Goal: Transaction & Acquisition: Book appointment/travel/reservation

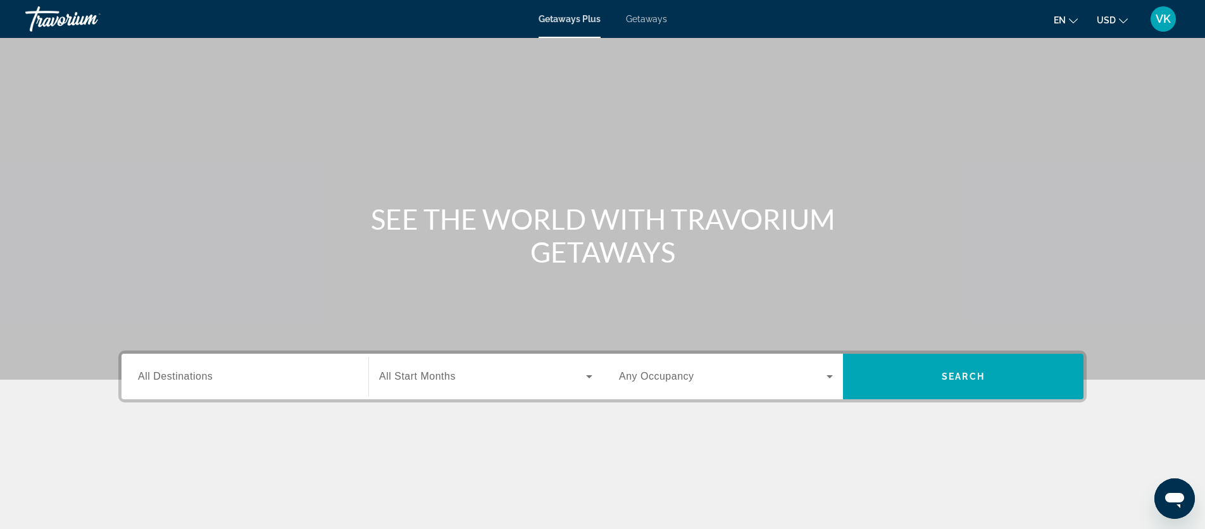
click at [642, 20] on span "Getaways" at bounding box center [646, 19] width 41 height 10
click at [157, 378] on span "All Destinations" at bounding box center [175, 376] width 75 height 11
click at [157, 378] on input "Destination All Destinations" at bounding box center [245, 376] width 214 height 15
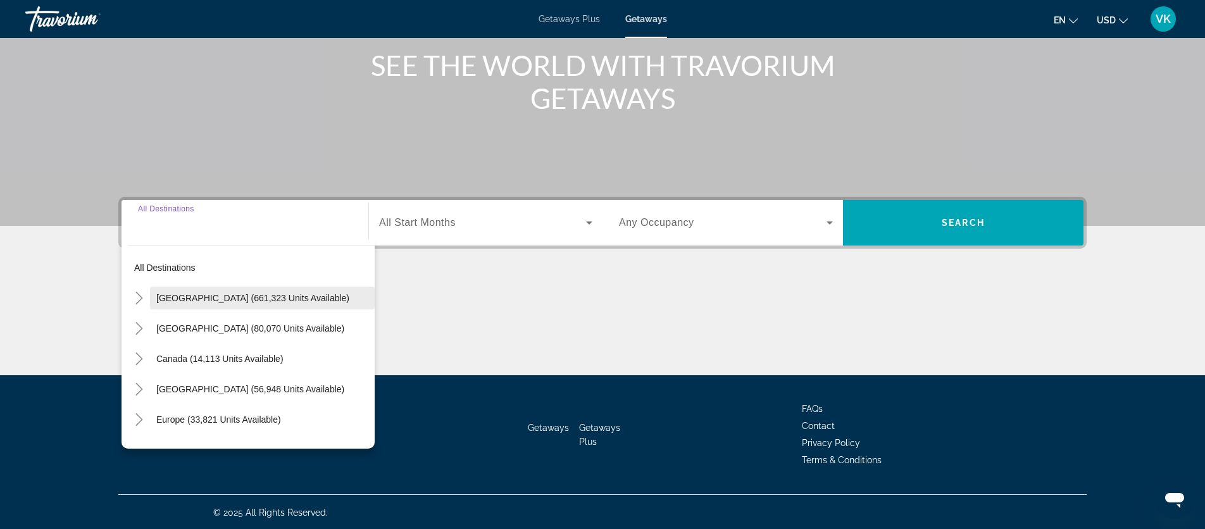
scroll to position [155, 0]
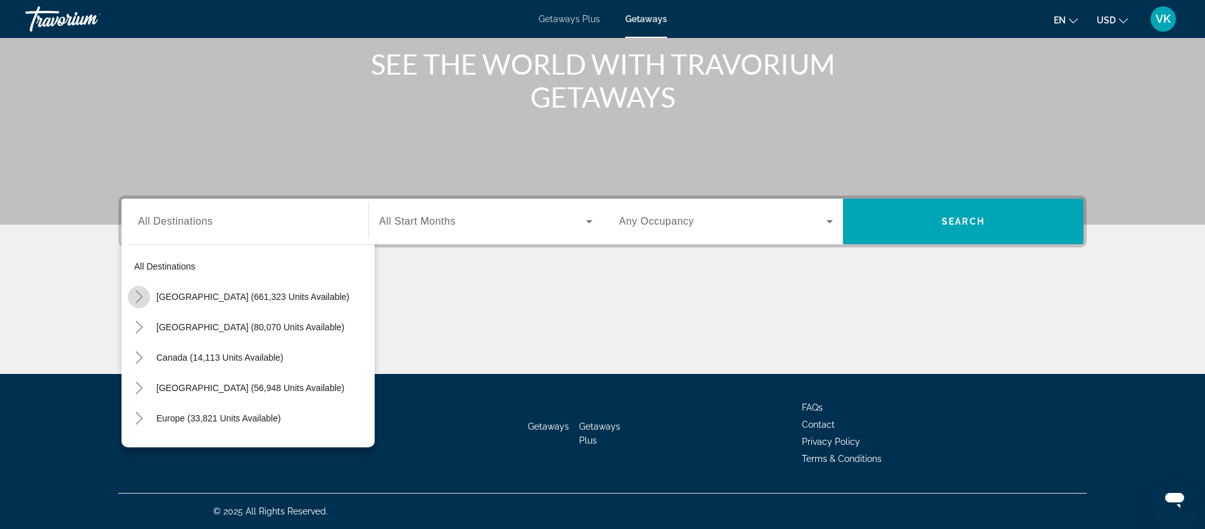
click at [139, 295] on icon "Toggle United States (661,323 units available)" at bounding box center [139, 296] width 13 height 13
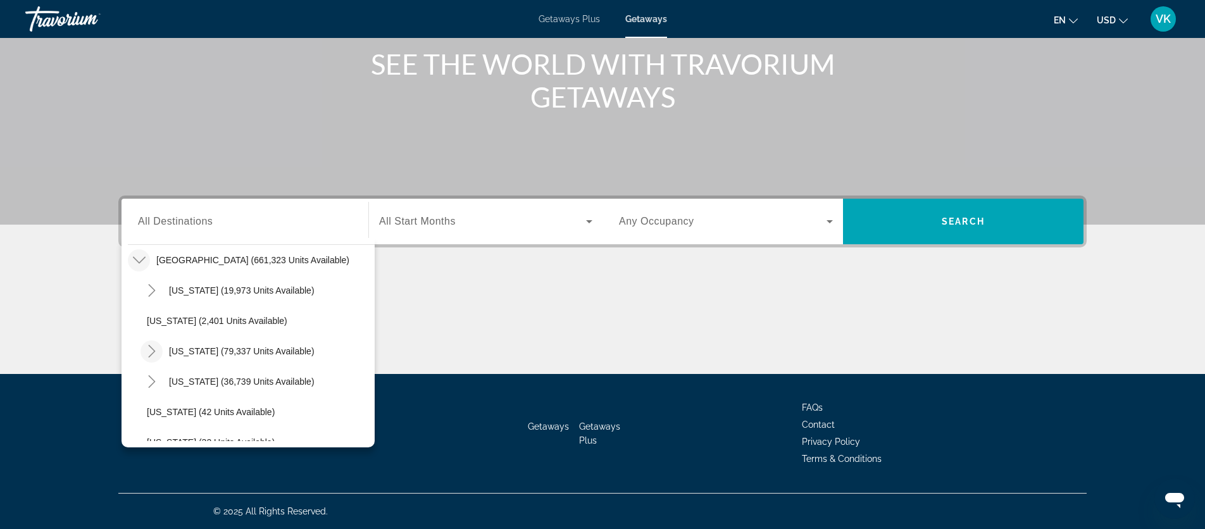
click at [152, 351] on icon "Toggle California (79,337 units available)" at bounding box center [152, 351] width 13 height 13
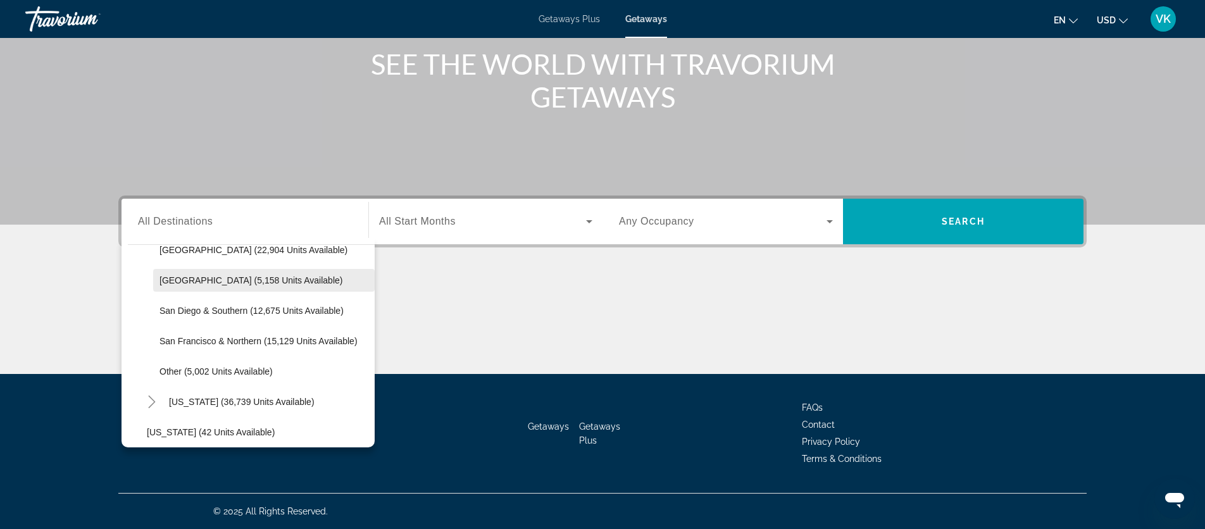
scroll to position [199, 0]
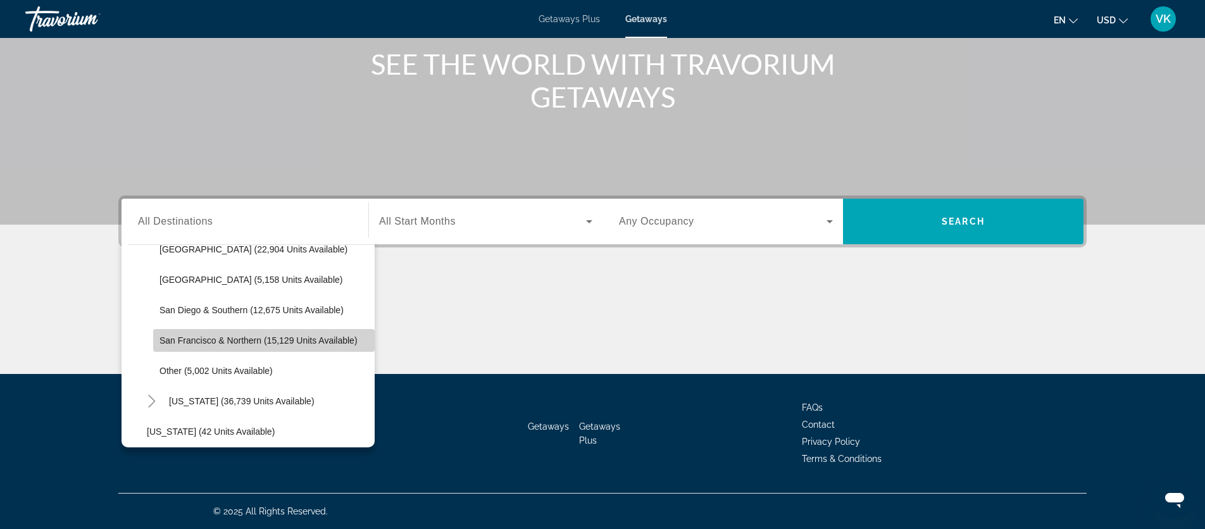
click at [214, 338] on span "San Francisco & Northern (15,129 units available)" at bounding box center [258, 340] width 198 height 10
type input "**********"
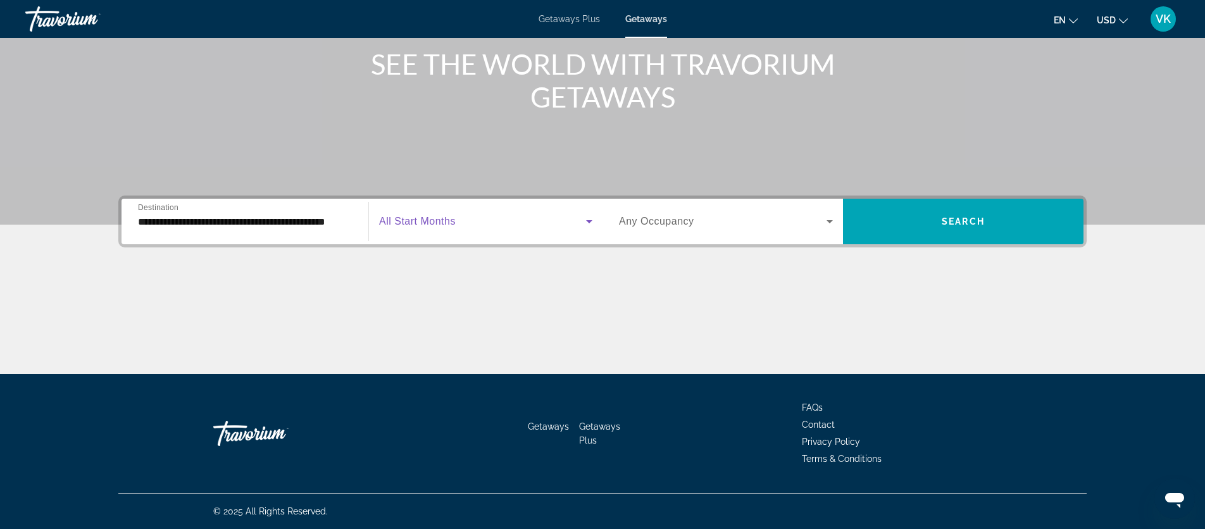
click at [461, 216] on span "Search widget" at bounding box center [482, 221] width 207 height 15
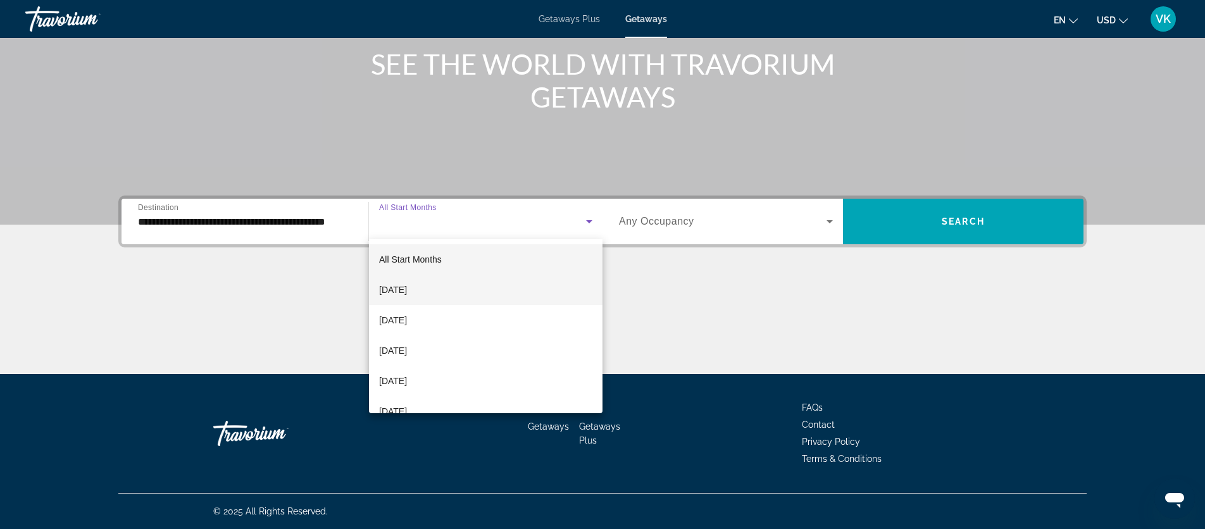
scroll to position [6, 0]
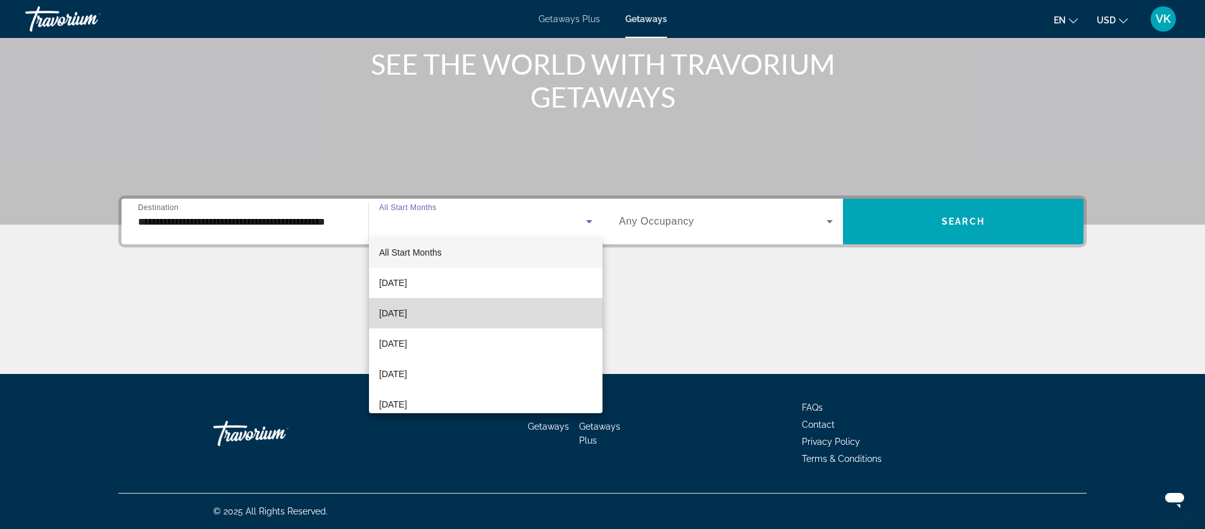
click at [401, 314] on span "[DATE]" at bounding box center [393, 313] width 28 height 15
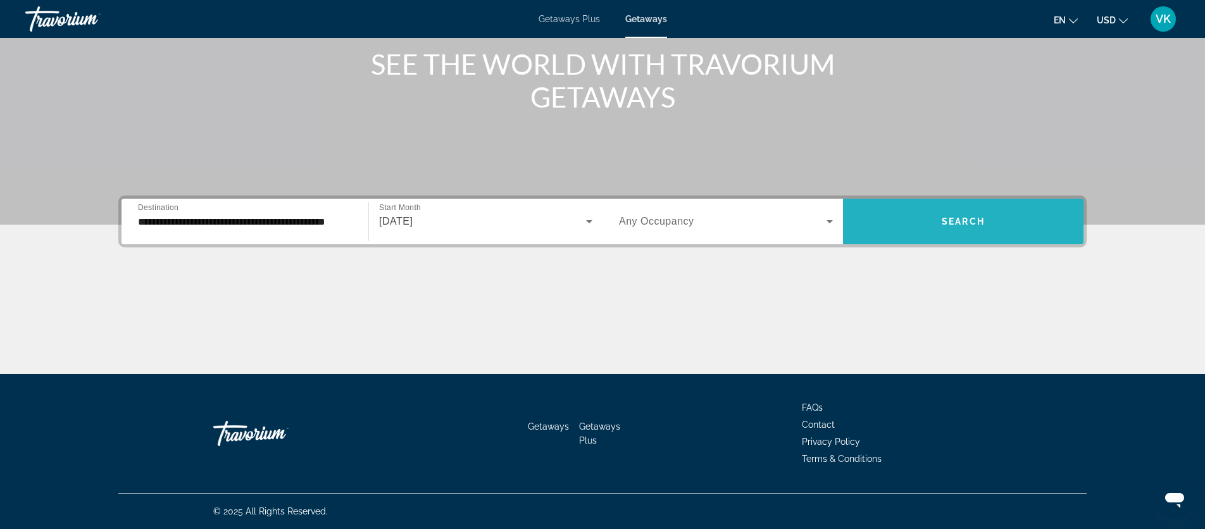
click at [933, 221] on span "Search widget" at bounding box center [963, 221] width 240 height 30
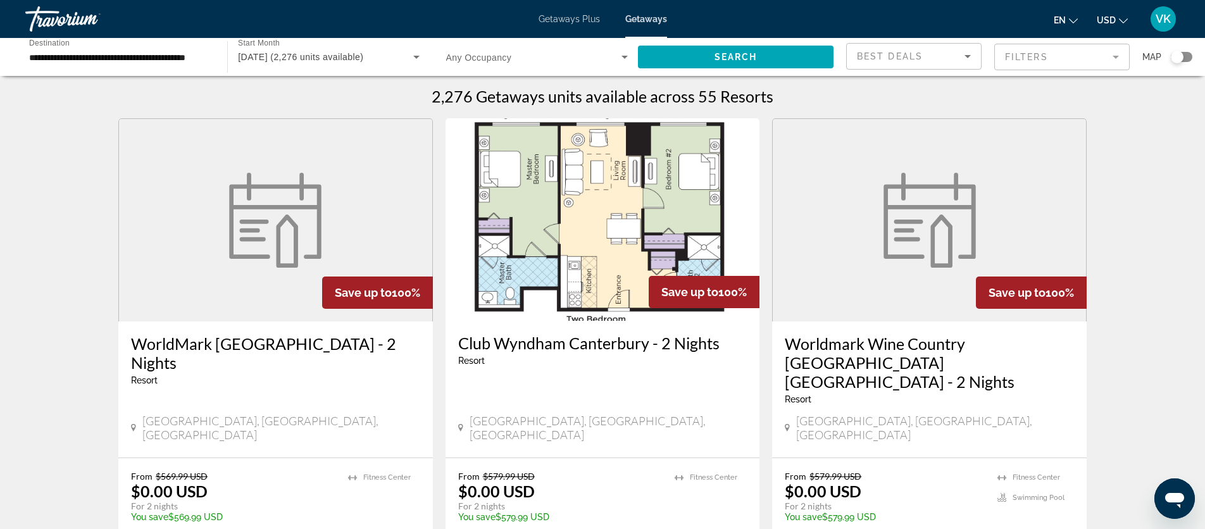
scroll to position [4, 0]
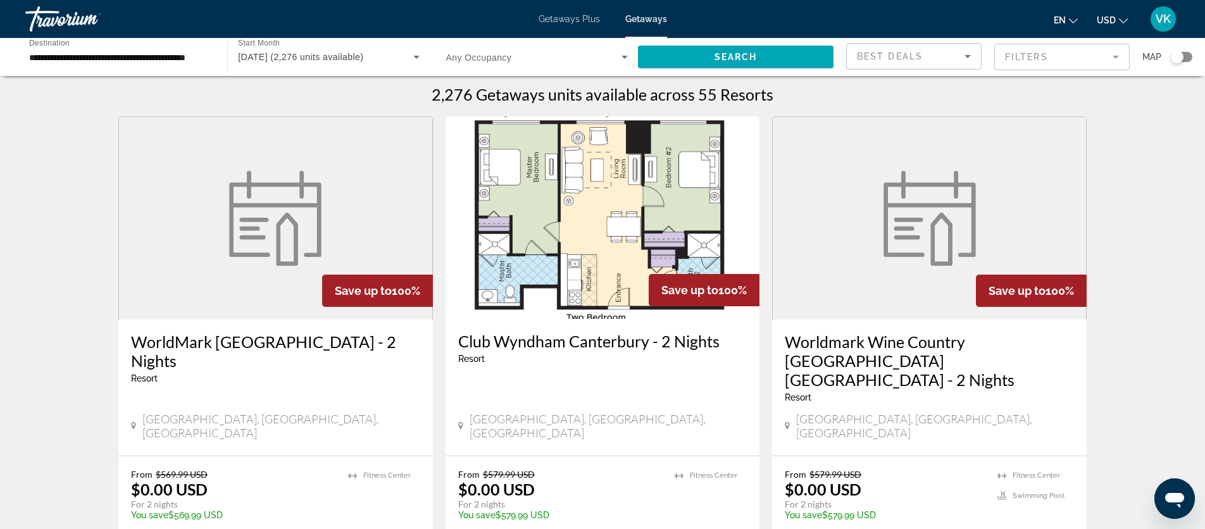
click at [1029, 55] on mat-form-field "Filters" at bounding box center [1061, 57] width 135 height 27
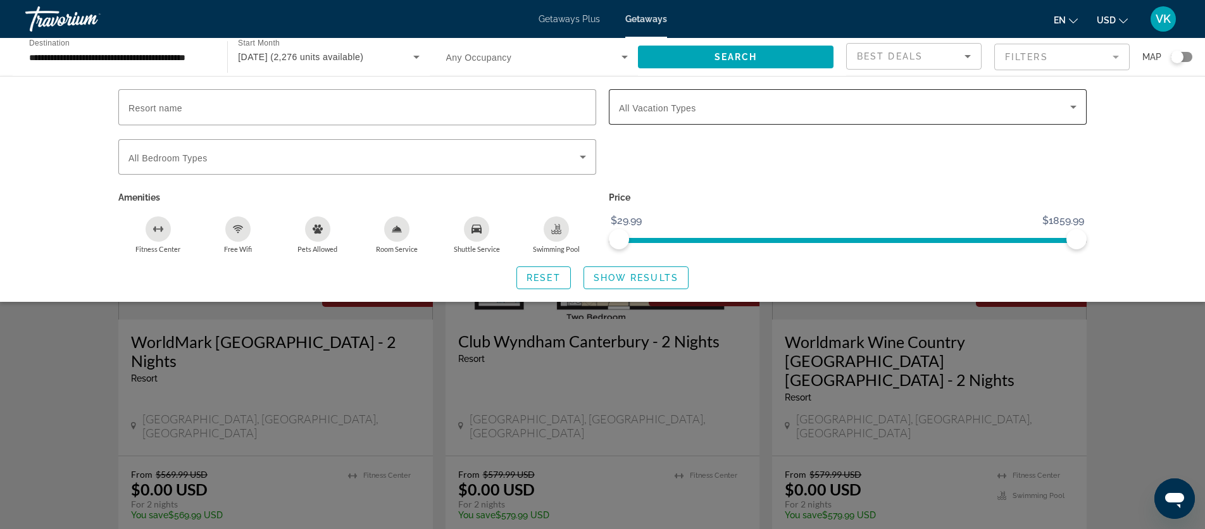
click at [714, 115] on div "Search widget" at bounding box center [847, 106] width 457 height 35
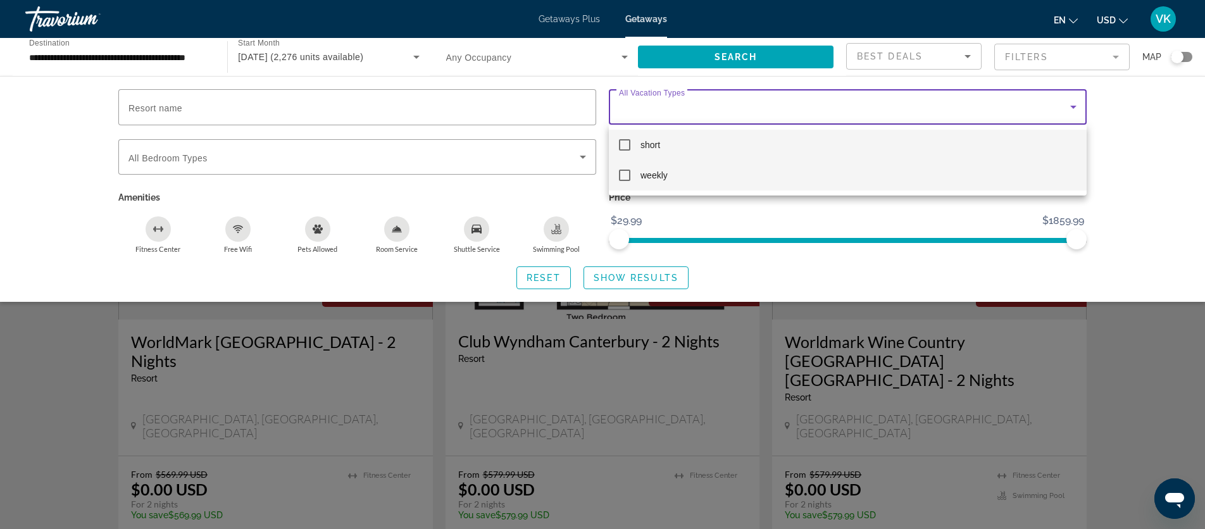
click at [654, 175] on span "weekly" at bounding box center [653, 175] width 27 height 15
click at [635, 274] on div at bounding box center [602, 264] width 1205 height 529
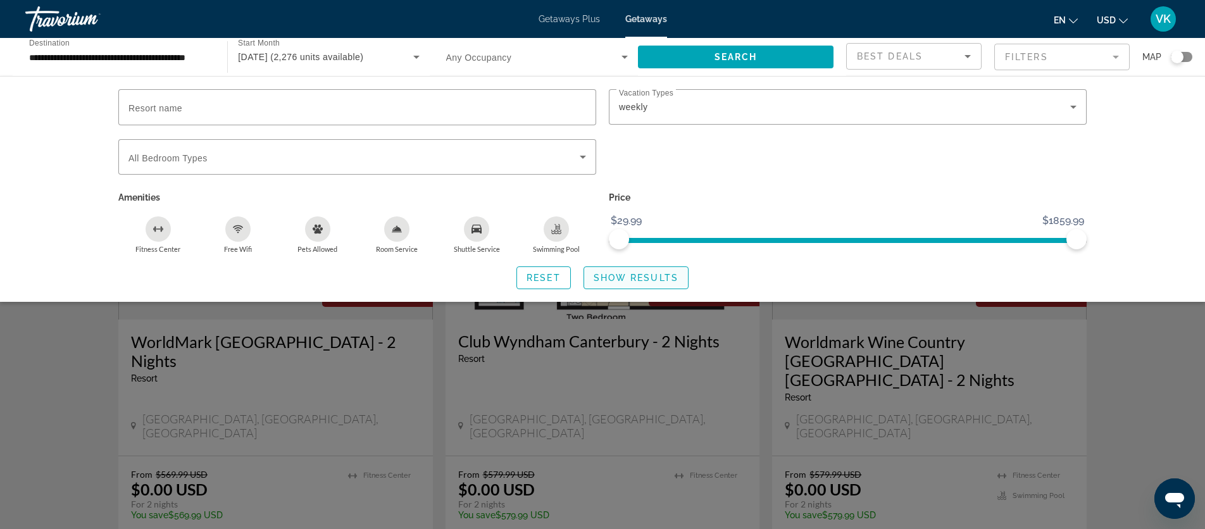
click at [616, 277] on span "Show Results" at bounding box center [635, 278] width 85 height 10
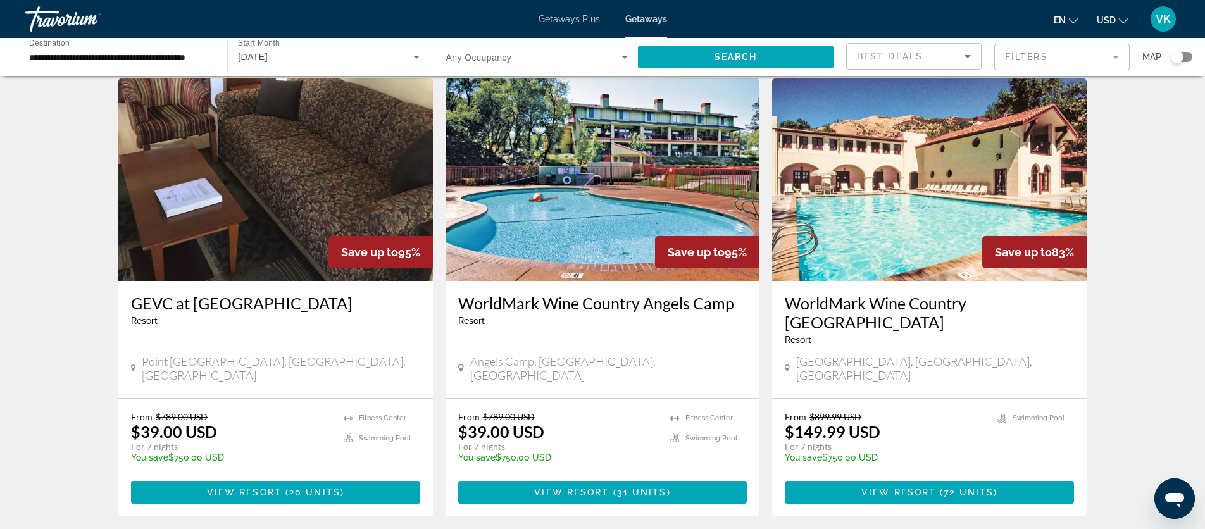
scroll to position [43, 0]
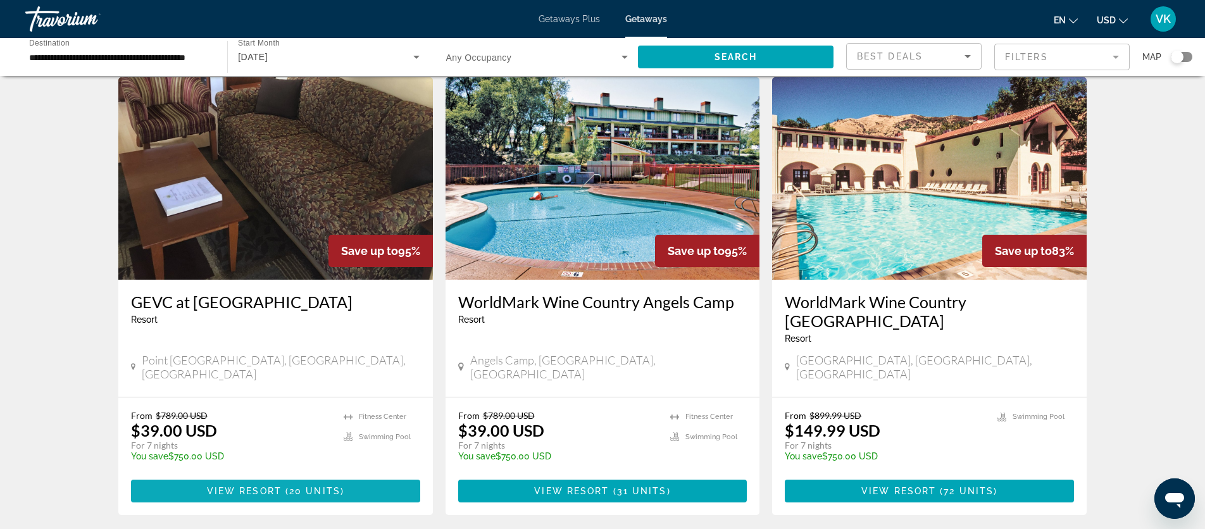
click at [266, 486] on span "View Resort" at bounding box center [244, 491] width 75 height 10
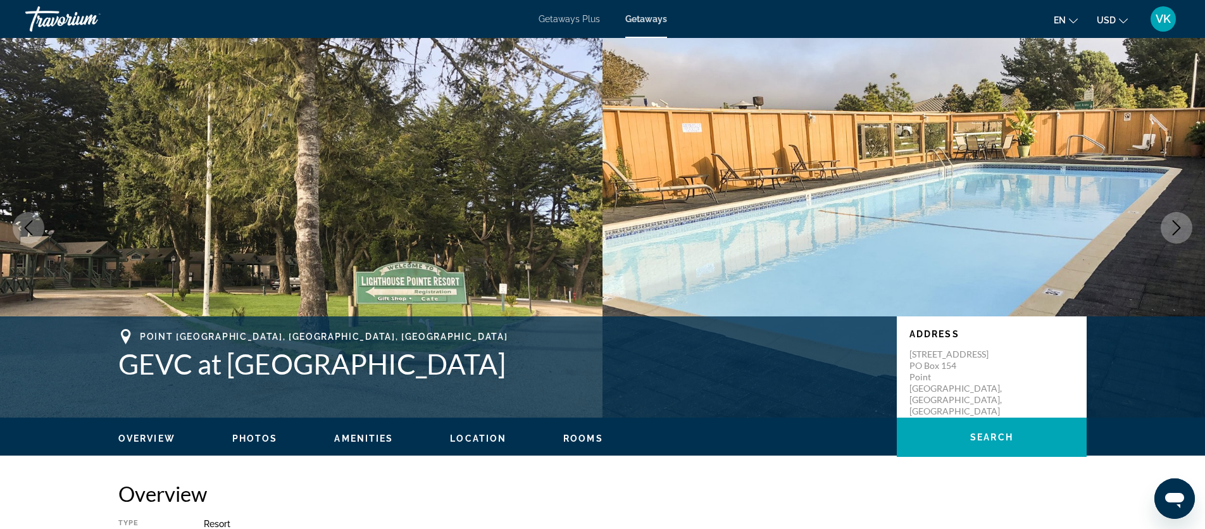
click at [647, 20] on span "Getaways" at bounding box center [646, 19] width 42 height 10
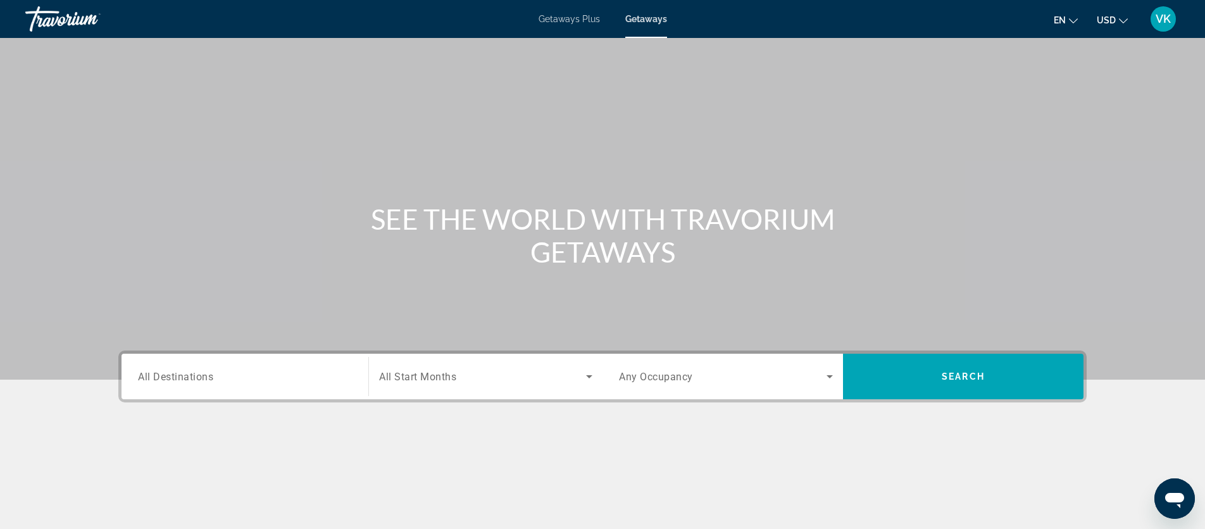
click at [183, 380] on span "All Destinations" at bounding box center [175, 376] width 75 height 12
click at [183, 380] on input "Destination All Destinations" at bounding box center [245, 376] width 214 height 15
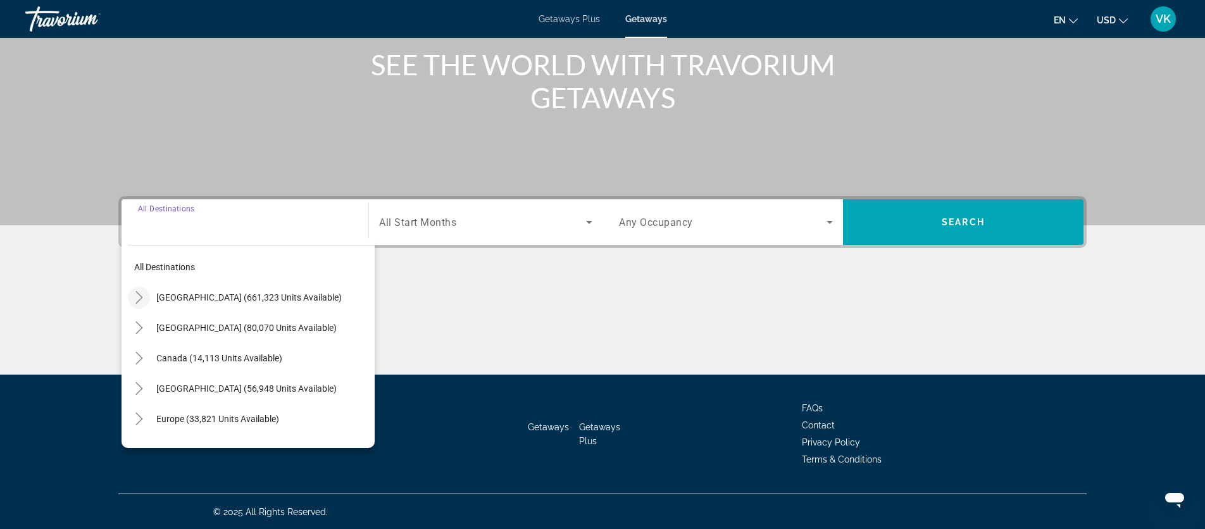
scroll to position [155, 0]
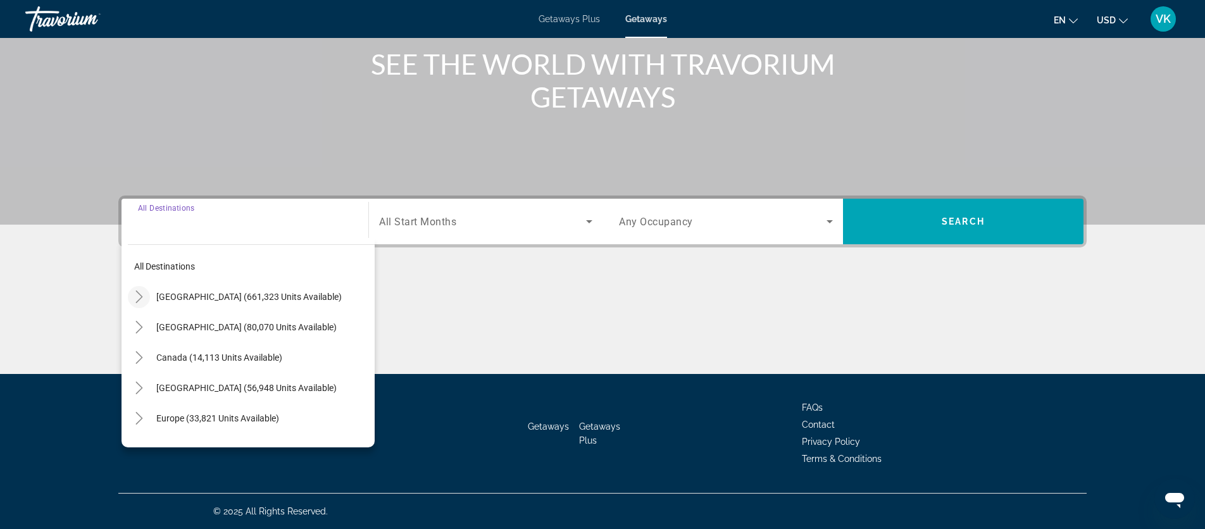
click at [139, 295] on icon "Toggle United States (661,323 units available)" at bounding box center [139, 296] width 13 height 13
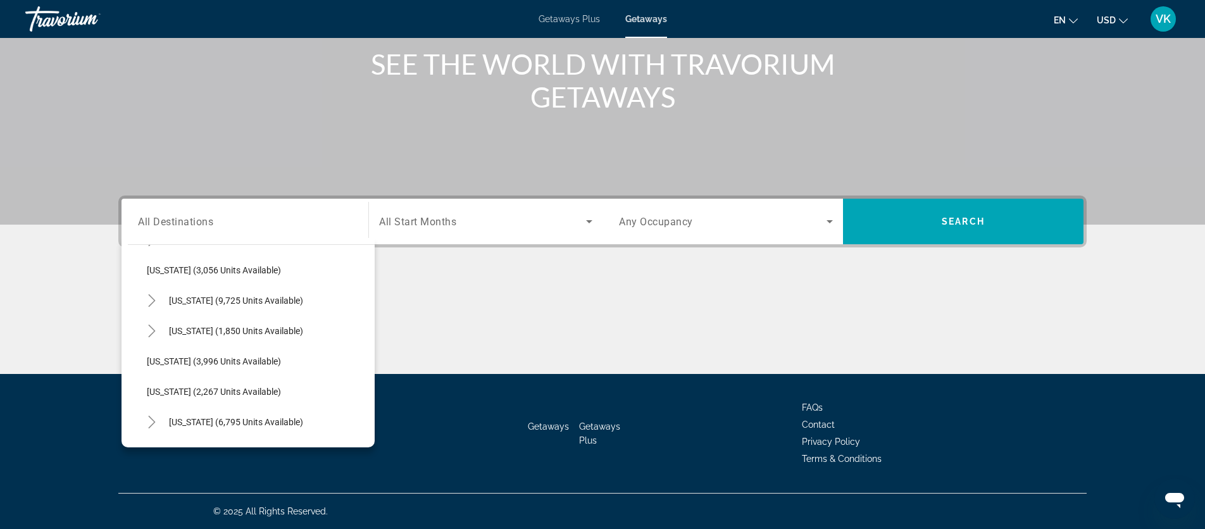
scroll to position [724, 0]
click at [152, 300] on icon "Toggle Nevada (9,725 units available)" at bounding box center [152, 301] width 13 height 13
click at [191, 391] on span "Other (1,738 units available)" at bounding box center [215, 393] width 112 height 10
type input "**********"
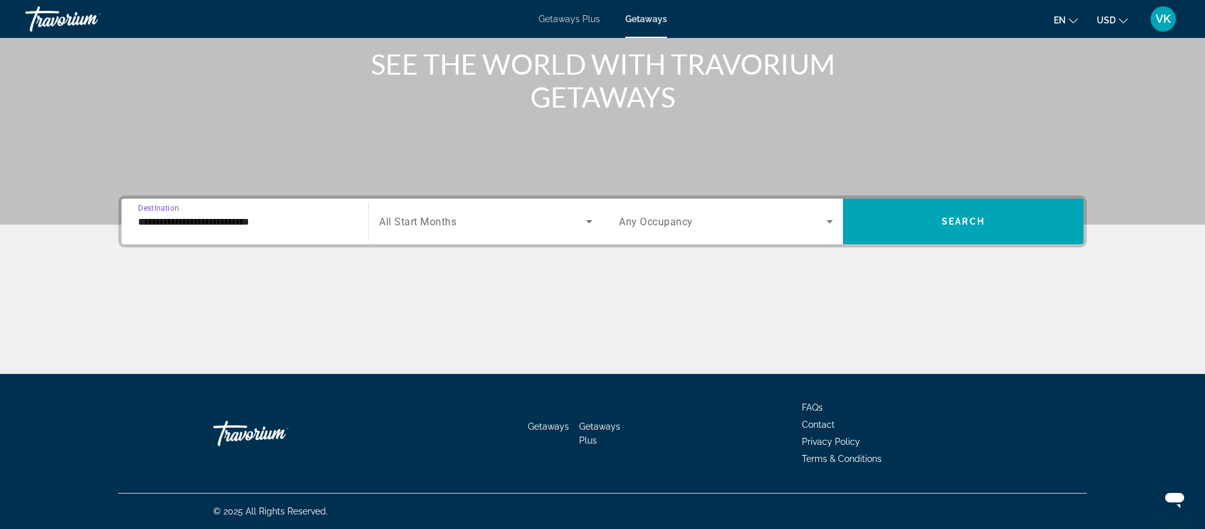
click at [425, 225] on span "All Start Months" at bounding box center [417, 222] width 77 height 12
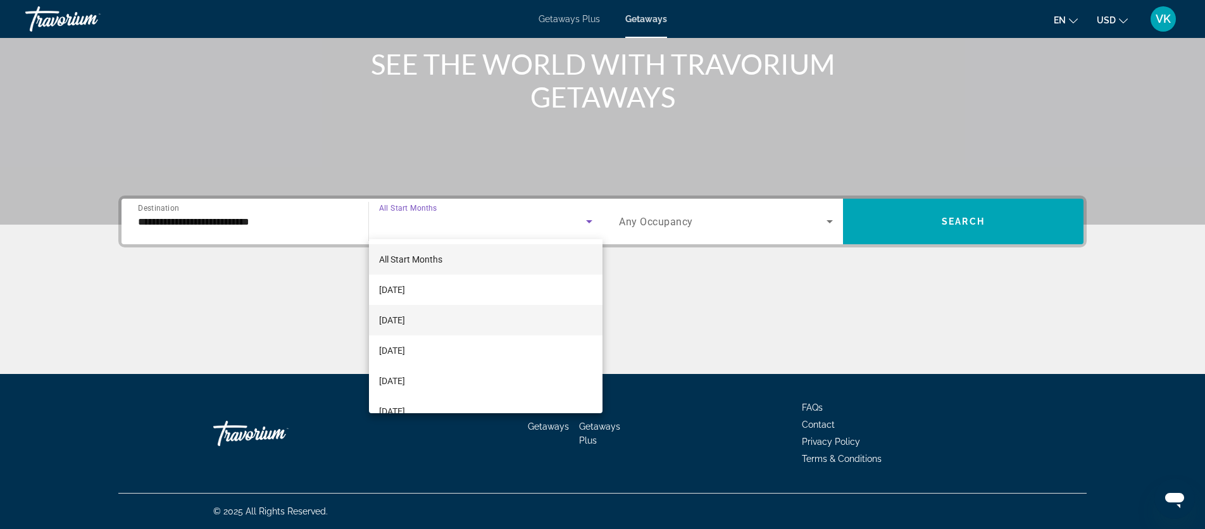
click at [398, 318] on span "[DATE]" at bounding box center [392, 320] width 26 height 15
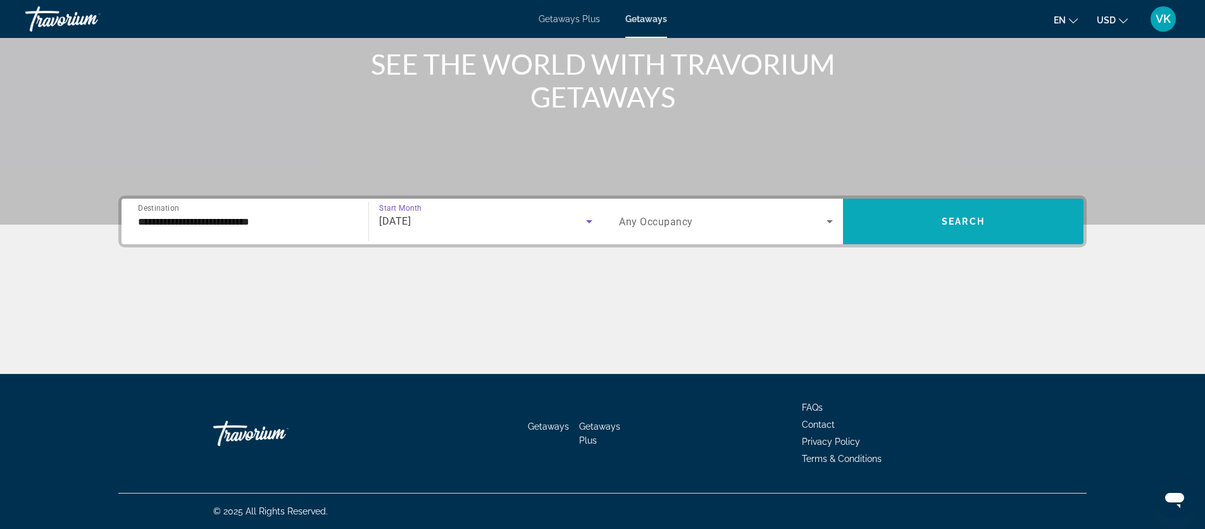
click at [917, 219] on span "Search widget" at bounding box center [963, 221] width 240 height 30
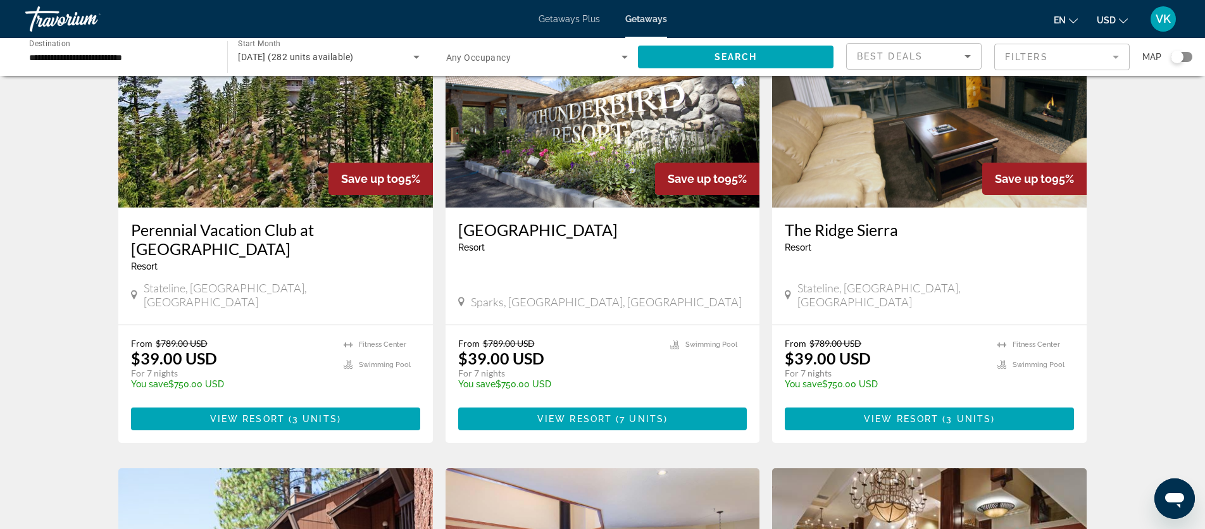
scroll to position [121, 0]
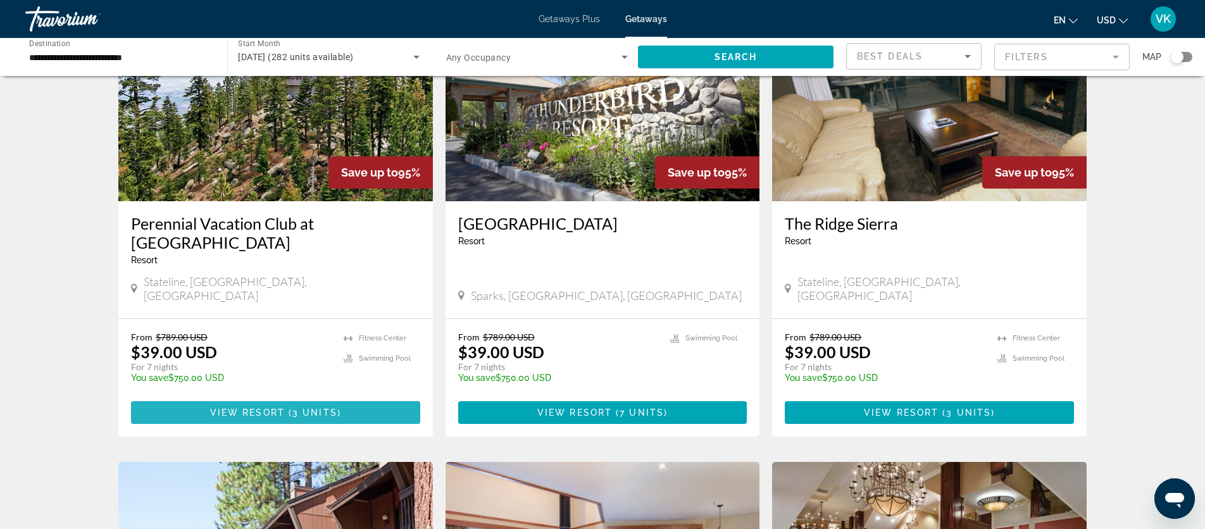
click at [271, 407] on span "View Resort" at bounding box center [247, 412] width 75 height 10
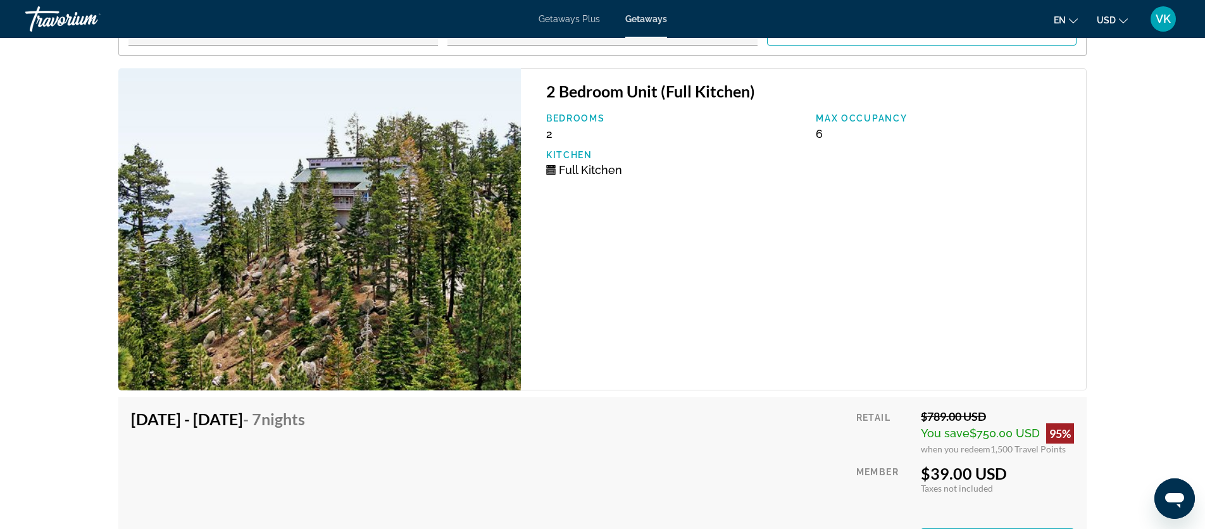
scroll to position [2142, 0]
